Goal: Transaction & Acquisition: Download file/media

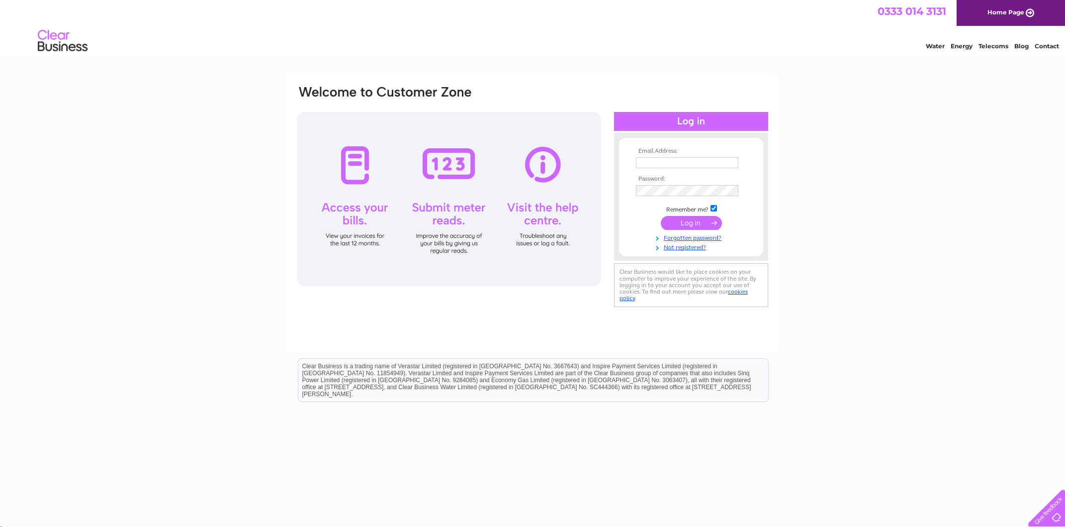
type input "[EMAIL_ADDRESS][DOMAIN_NAME]"
click at [695, 221] on input "submit" at bounding box center [691, 223] width 61 height 14
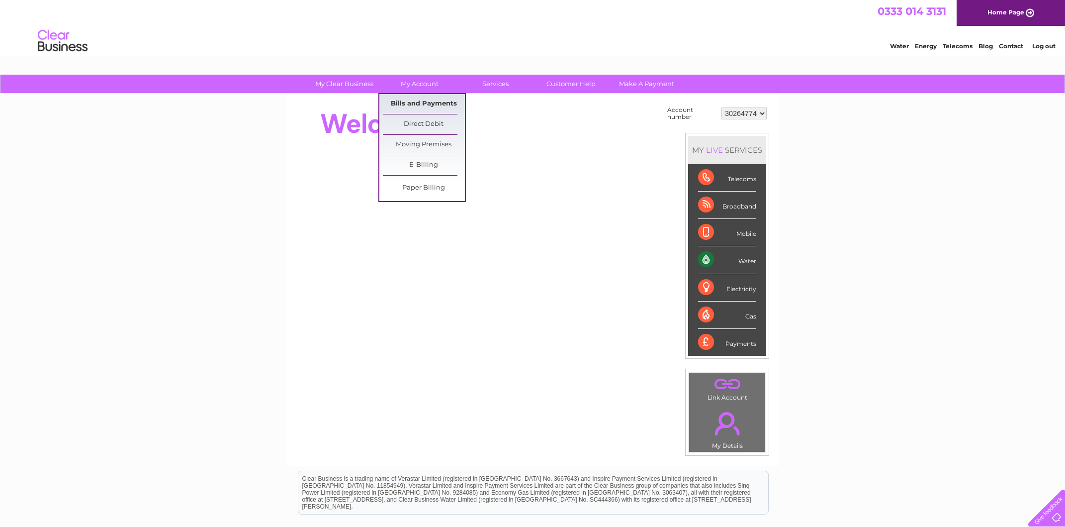
click at [431, 101] on link "Bills and Payments" at bounding box center [424, 104] width 82 height 20
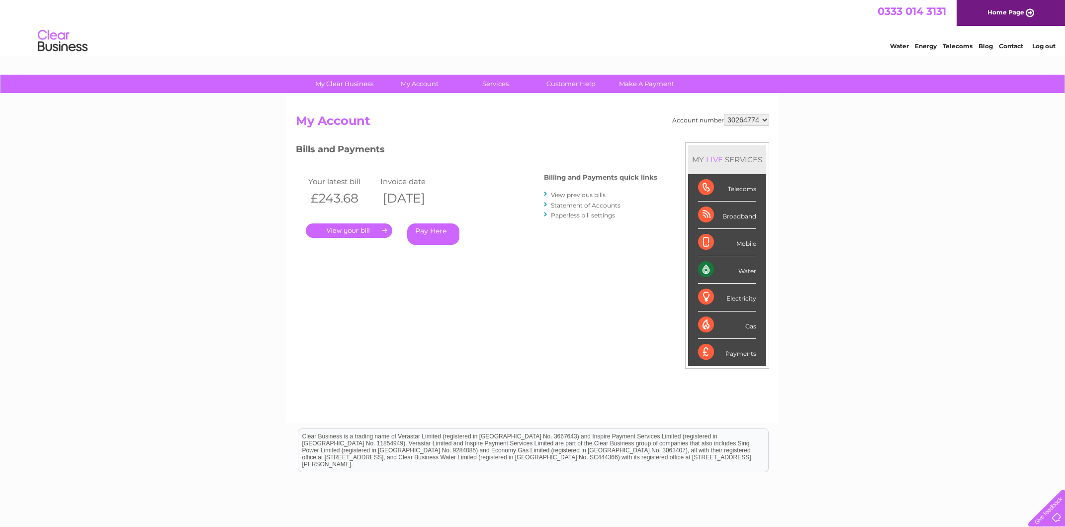
click at [372, 229] on link "." at bounding box center [349, 230] width 87 height 14
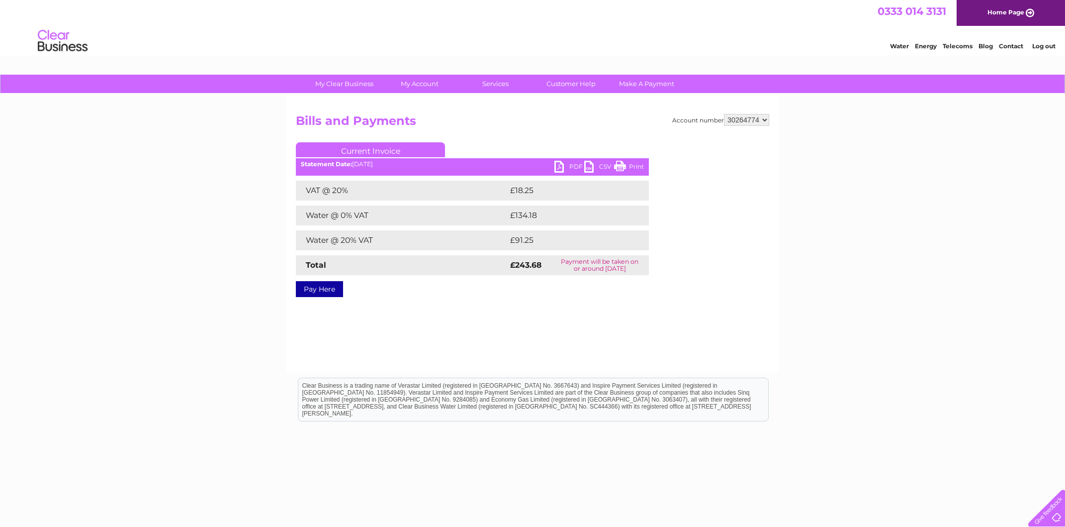
click at [559, 168] on link "PDF" at bounding box center [570, 168] width 30 height 14
